Goal: Check status: Check status

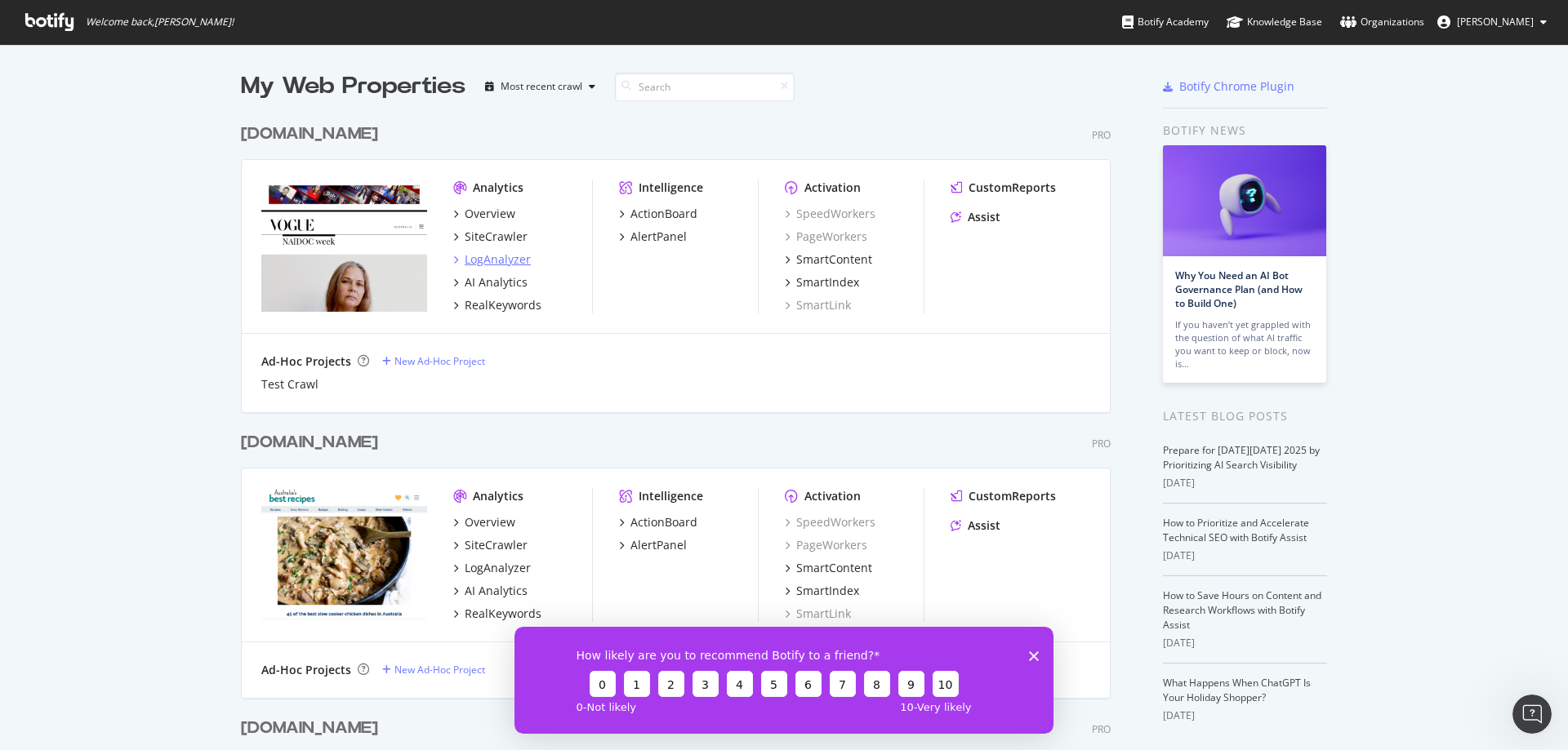
click at [492, 262] on div "LogAnalyzer" at bounding box center [498, 259] width 67 height 16
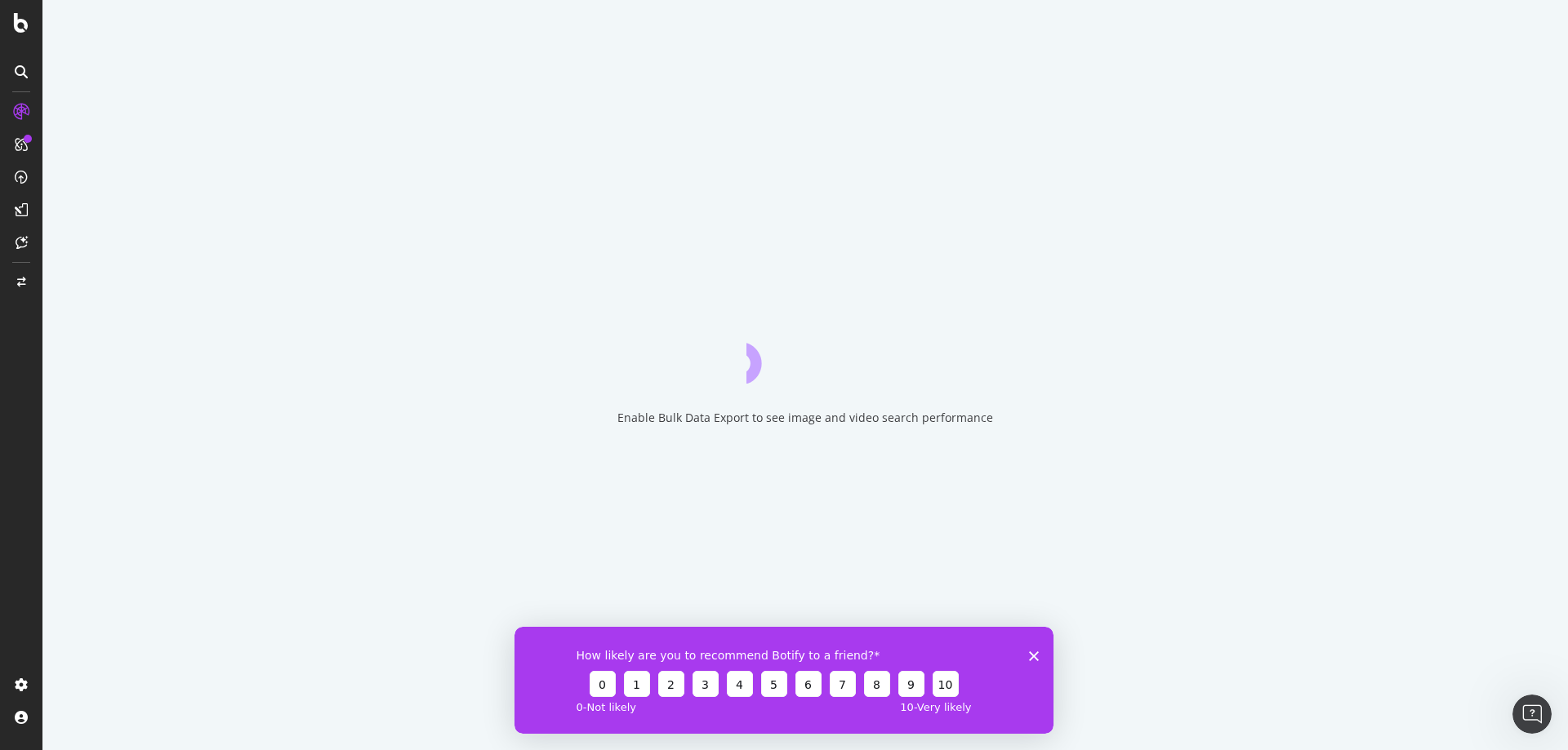
drag, startPoint x: 1038, startPoint y: 655, endPoint x: 1519, endPoint y: 1238, distance: 755.8
click at [1038, 655] on icon "Close survey" at bounding box center [1033, 655] width 10 height 10
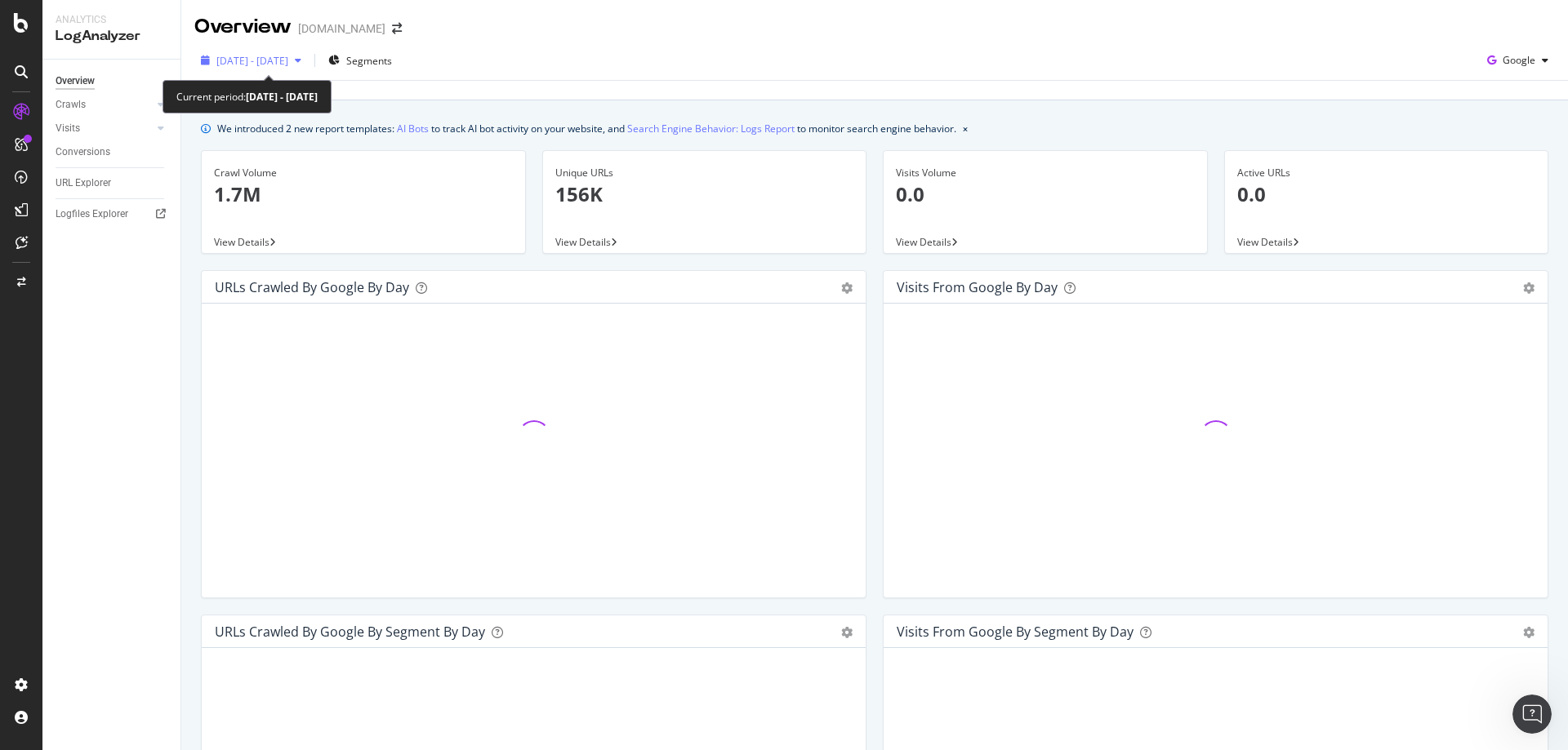
click at [289, 60] on span "[DATE] - [DATE]" at bounding box center [252, 60] width 72 height 14
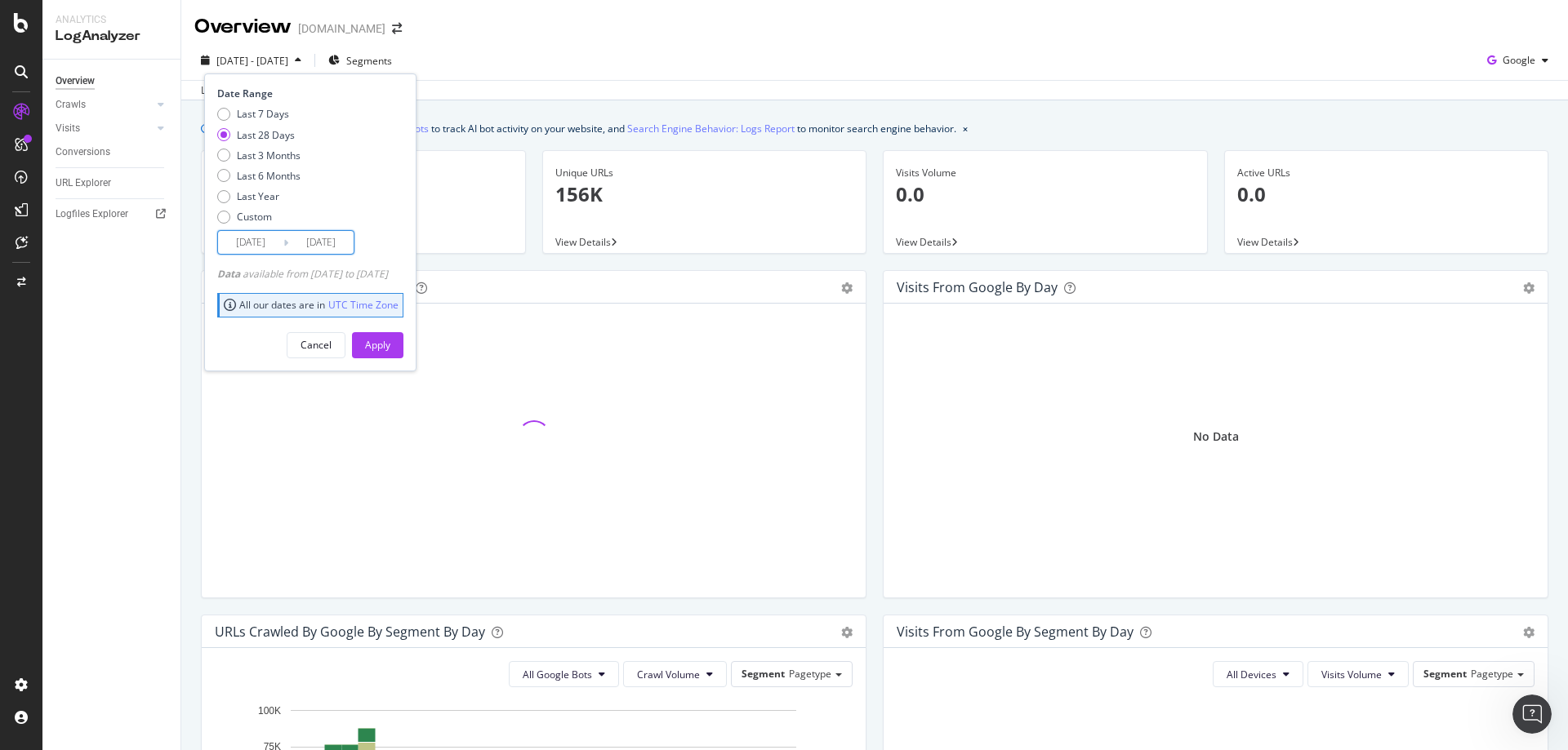
click at [304, 241] on input "[DATE]" at bounding box center [322, 242] width 66 height 22
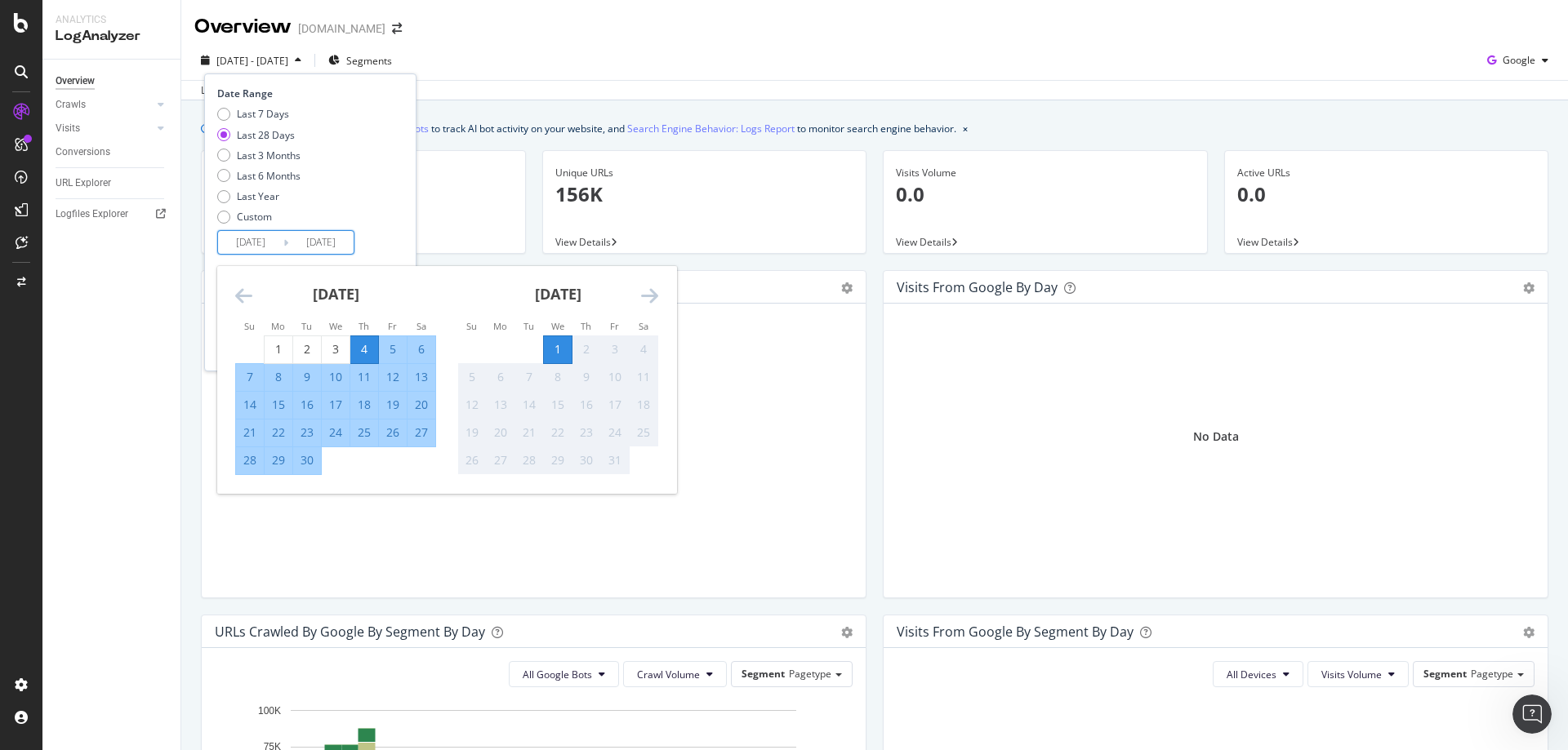
click at [570, 398] on div "15" at bounding box center [558, 404] width 28 height 16
click at [634, 102] on div "We introduced 2 new report templates: AI Bots to track AI bot activity on your …" at bounding box center [875, 730] width 1386 height 1261
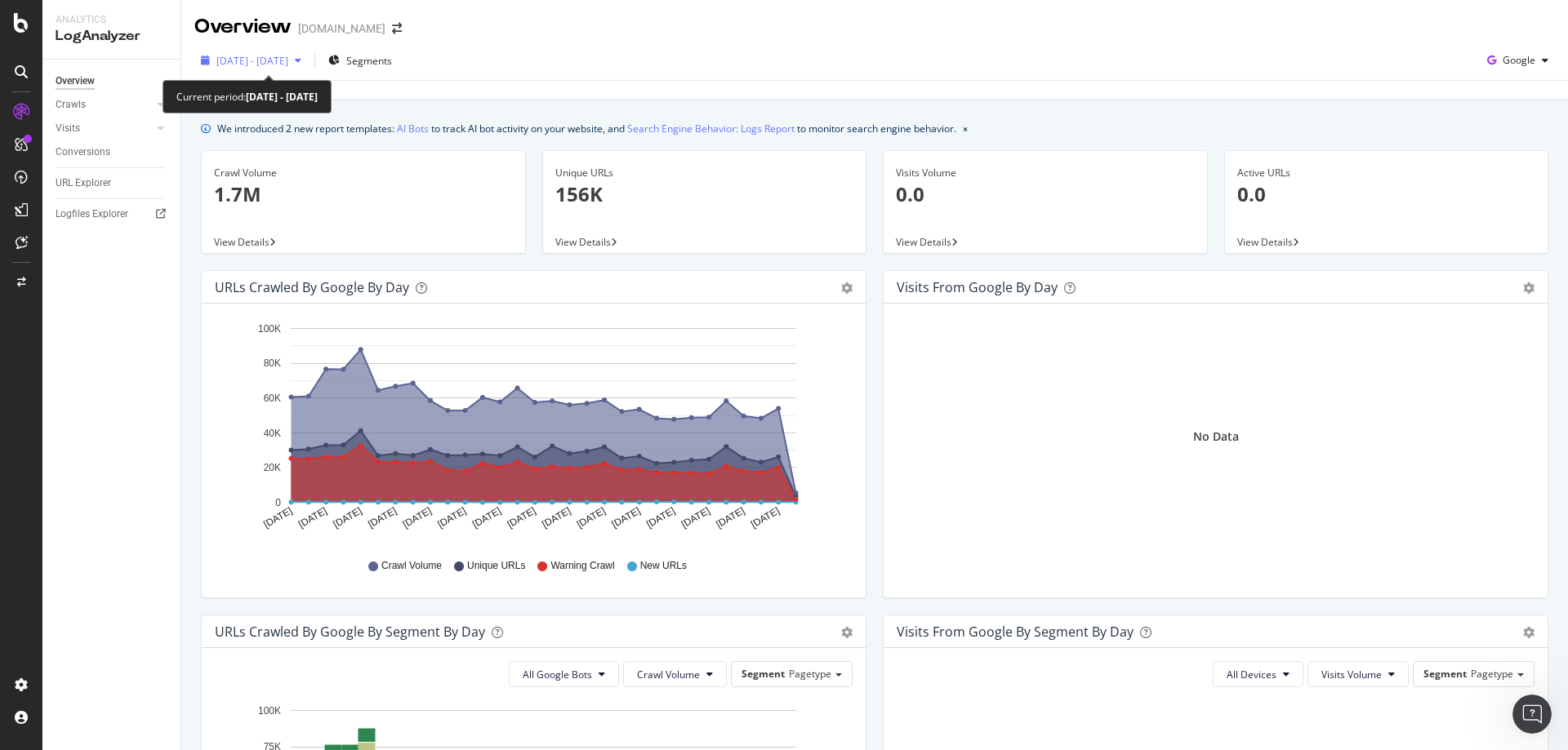
click at [307, 70] on div "[DATE] - [DATE]" at bounding box center [251, 60] width 113 height 24
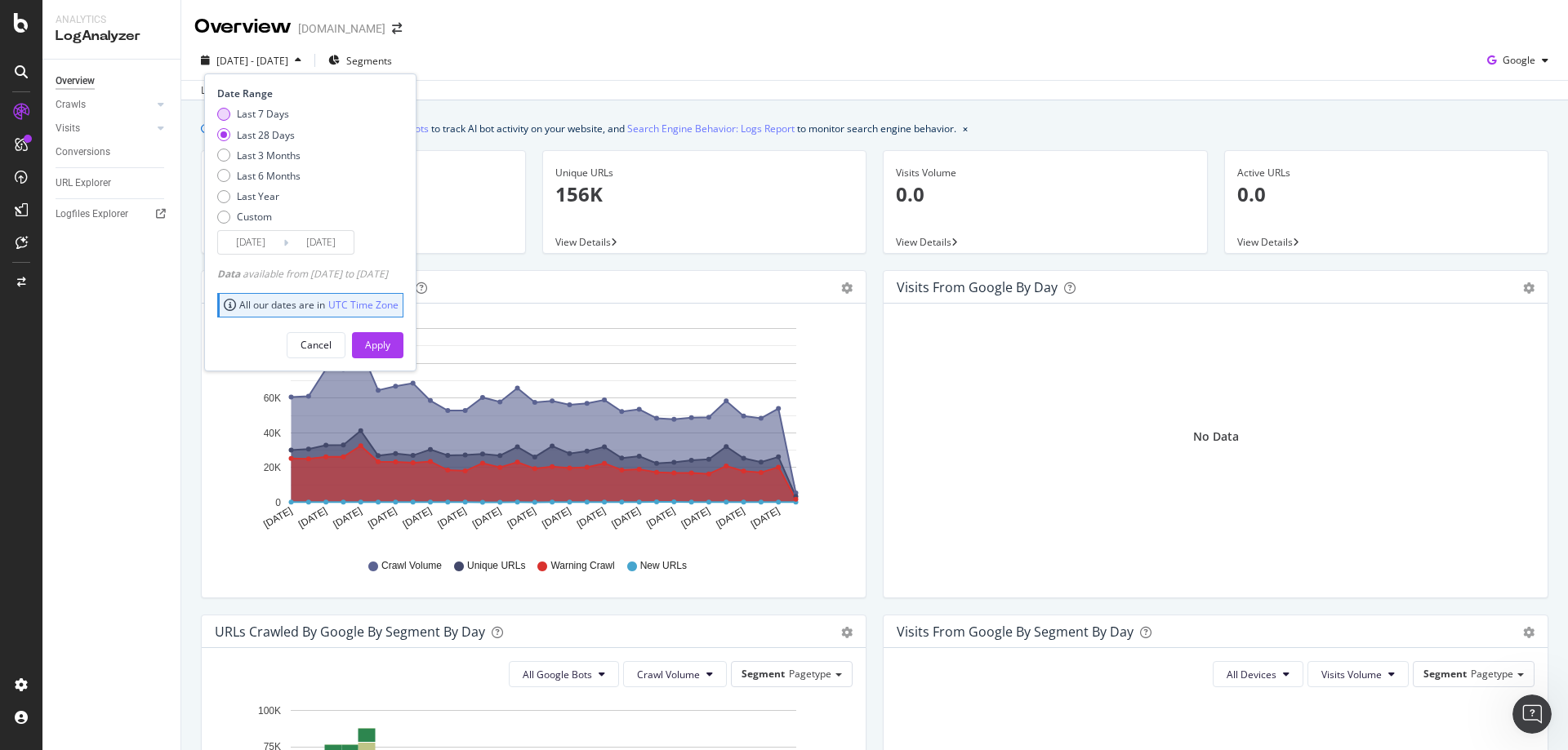
click at [254, 118] on div "Last 7 Days" at bounding box center [263, 114] width 52 height 14
type input "[DATE]"
click at [391, 351] on div "Apply" at bounding box center [377, 345] width 25 height 14
